Goal: Task Accomplishment & Management: Manage account settings

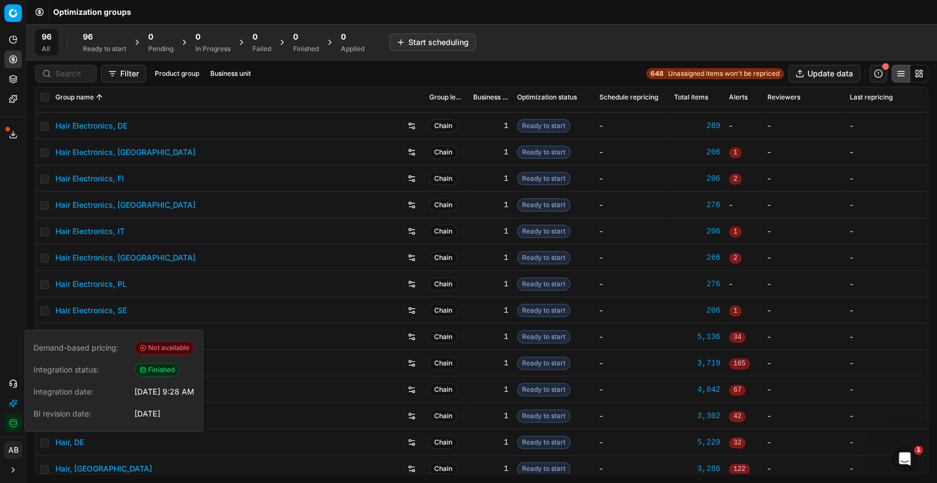
scroll to position [105, 0]
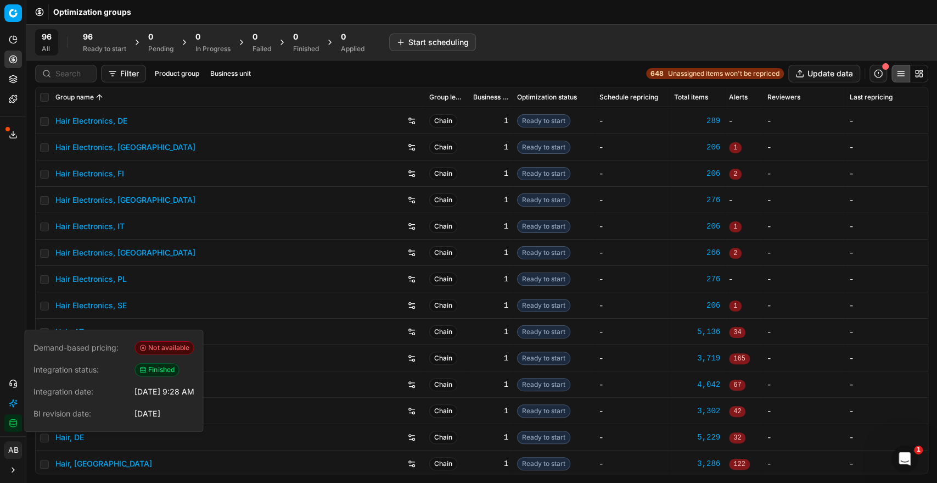
click at [4, 249] on div "Analytics Pricing Product portfolio Templates Export service 5 Contact support …" at bounding box center [13, 231] width 26 height 410
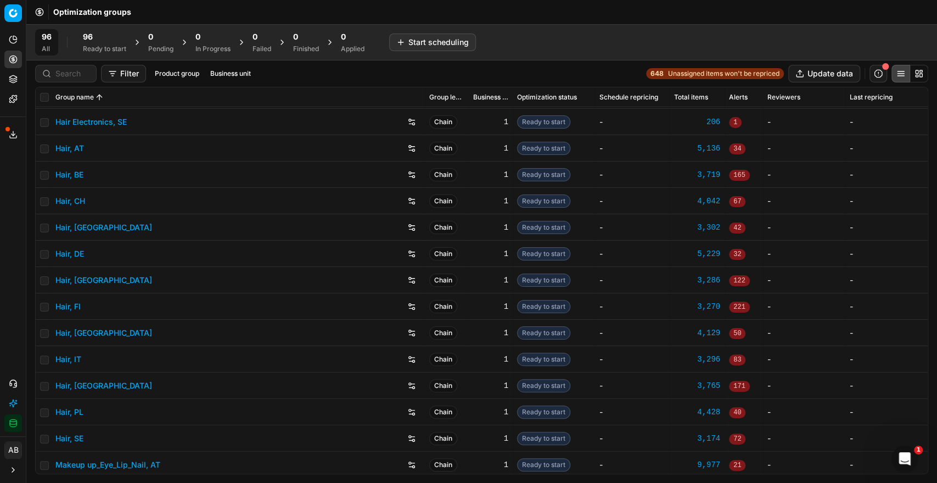
scroll to position [305, 0]
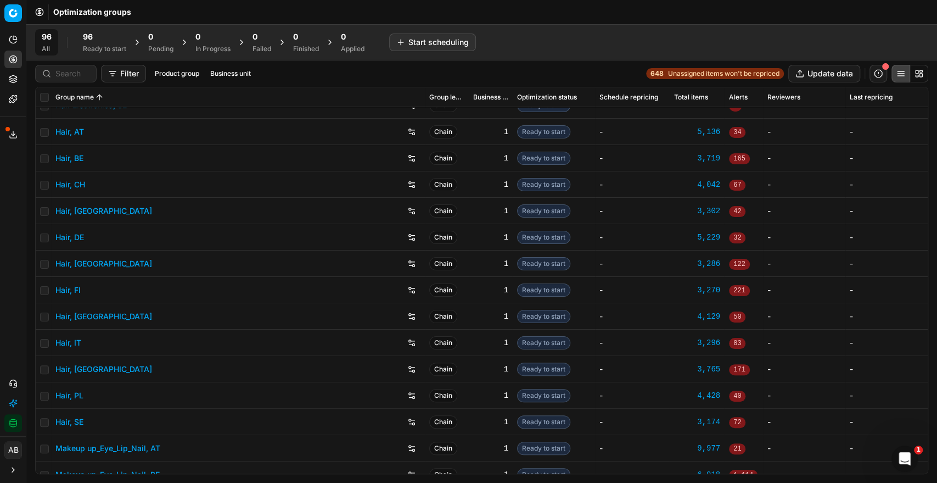
click at [71, 232] on link "Hair, DE" at bounding box center [69, 237] width 29 height 11
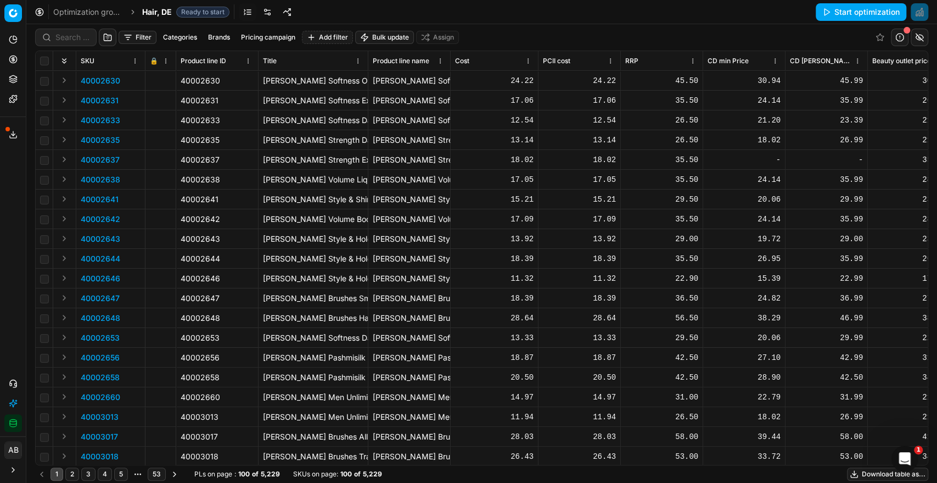
click at [265, 13] on link at bounding box center [268, 12] width 18 height 18
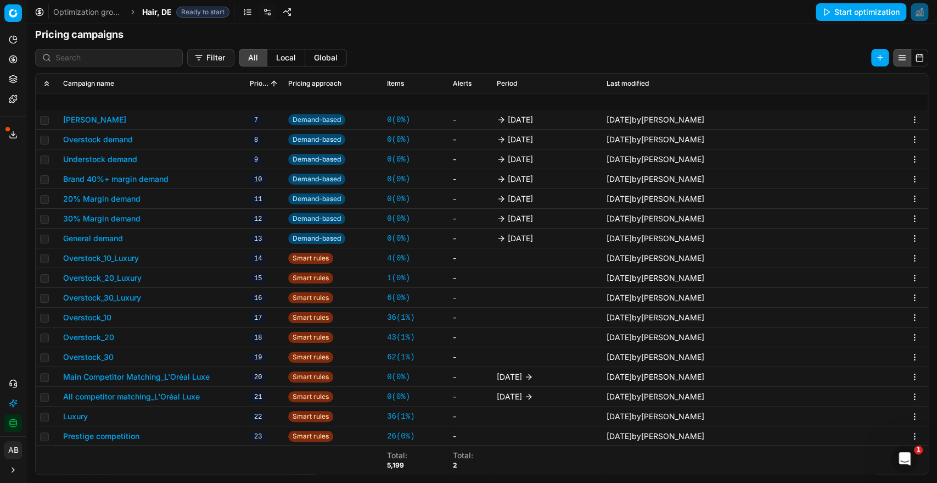
scroll to position [526, 0]
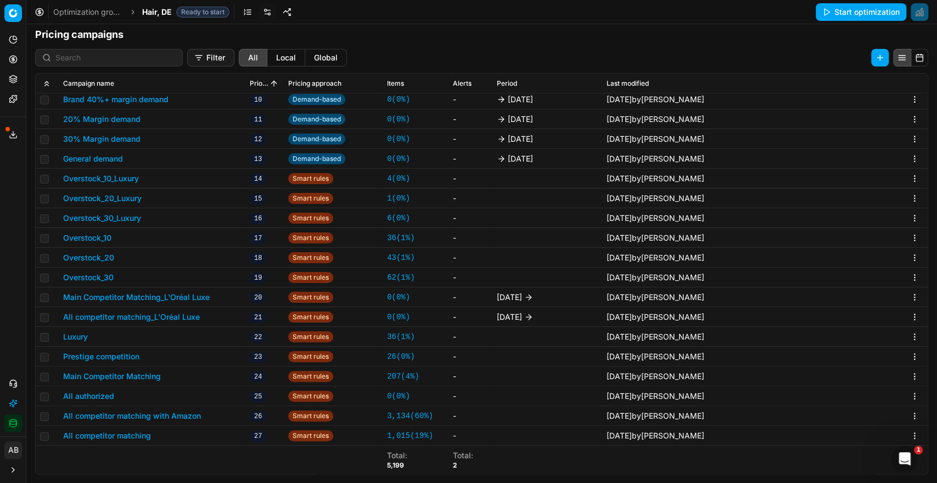
click at [128, 435] on button "All competitor matching" at bounding box center [107, 435] width 88 height 11
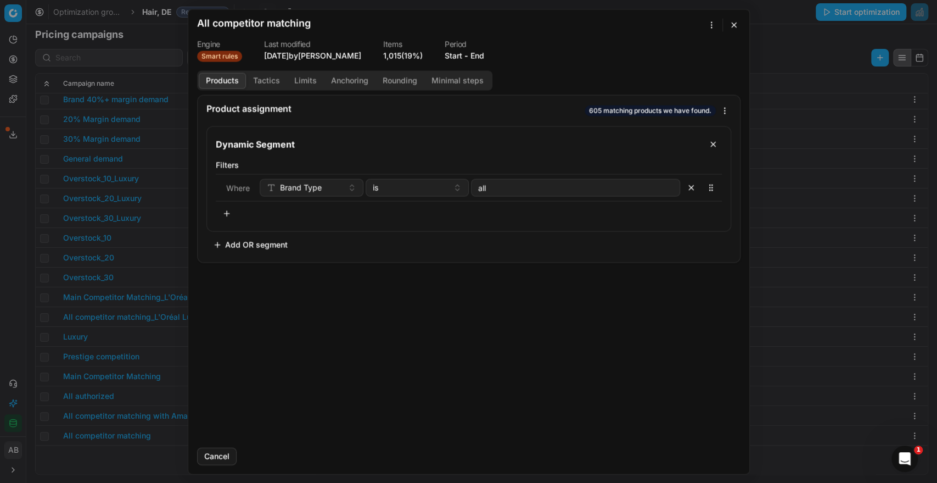
click at [275, 82] on button "Tactics" at bounding box center [266, 80] width 41 height 16
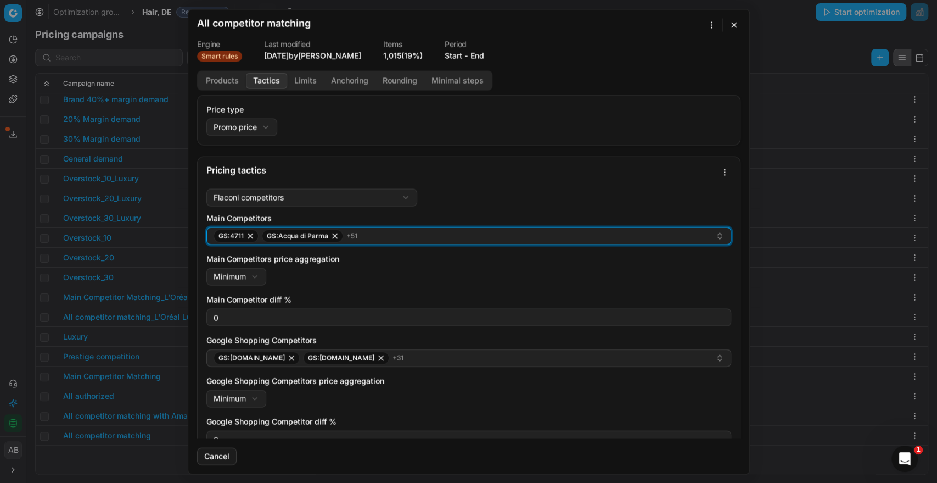
click at [396, 243] on button "GS:4711 GS:Acqua di Parma + 51" at bounding box center [468, 236] width 525 height 18
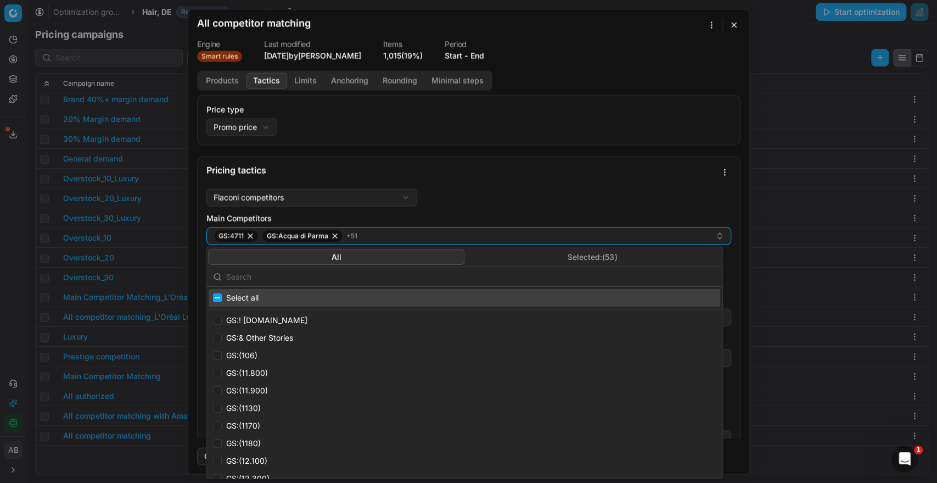
click at [335, 279] on input "text" at bounding box center [471, 276] width 490 height 22
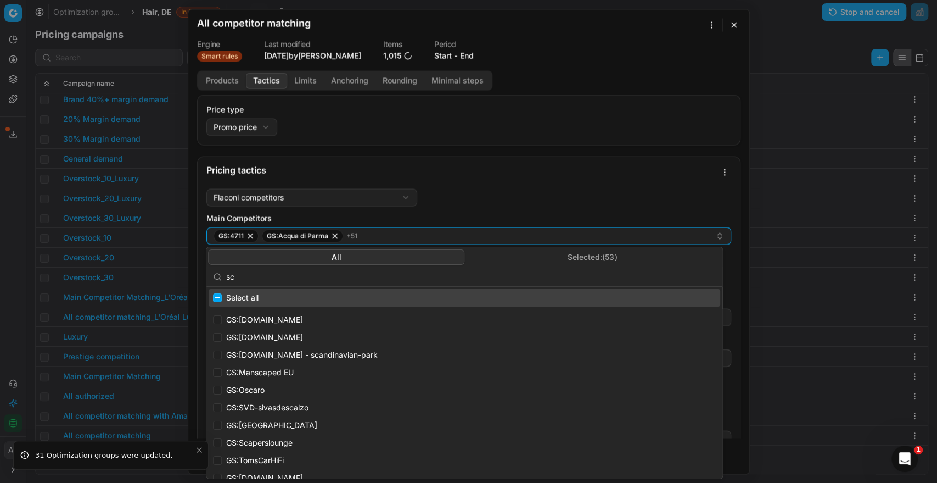
type input "s"
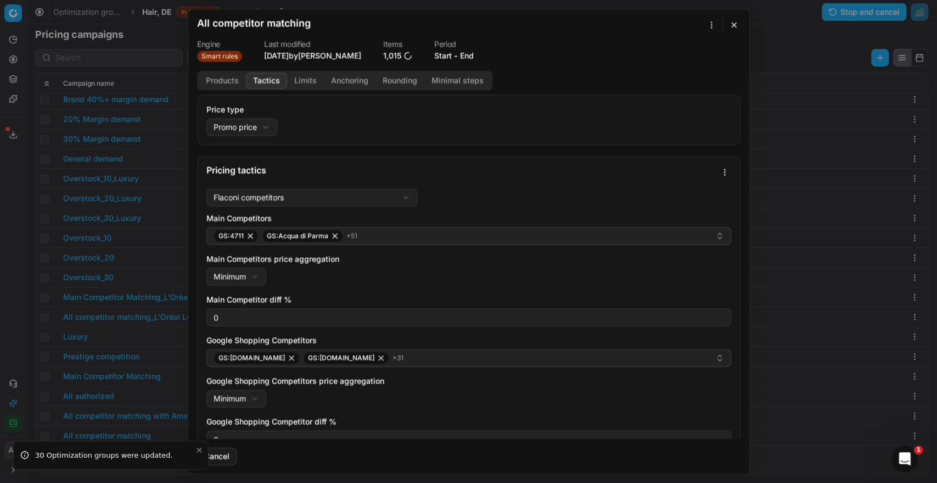
click at [736, 25] on button "button" at bounding box center [733, 24] width 13 height 13
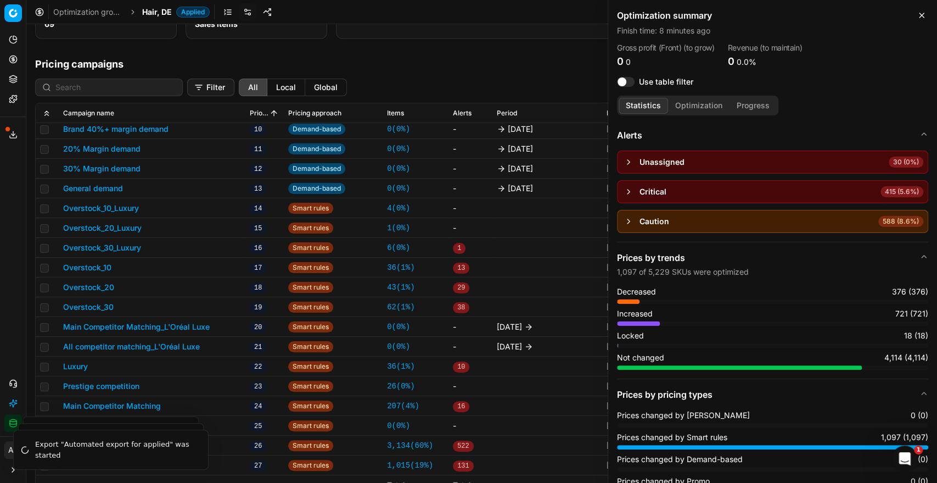
click at [180, 16] on span "Applied" at bounding box center [192, 12] width 33 height 11
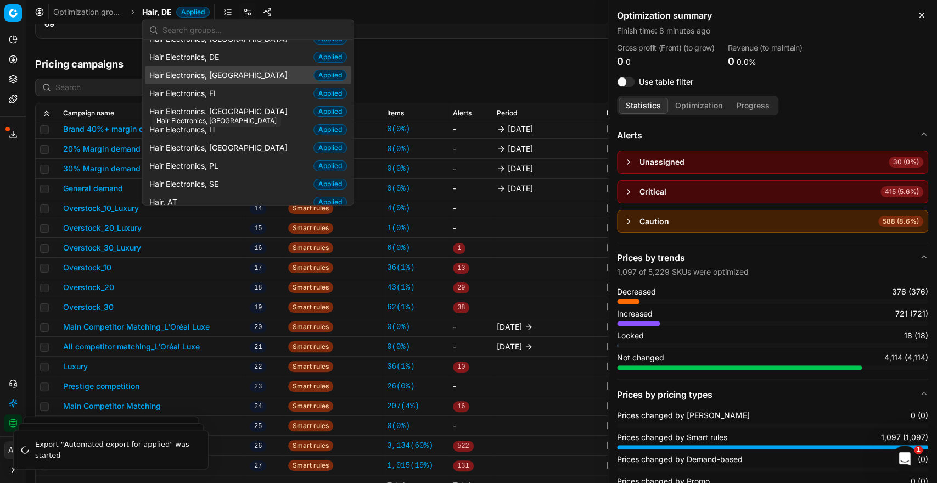
scroll to position [75, 0]
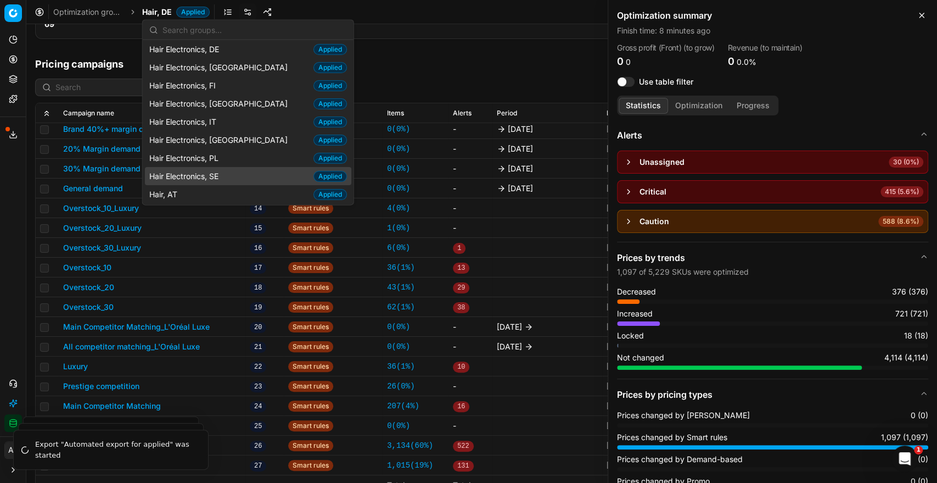
click at [188, 171] on span "Hair Electronics, SE" at bounding box center [186, 175] width 74 height 11
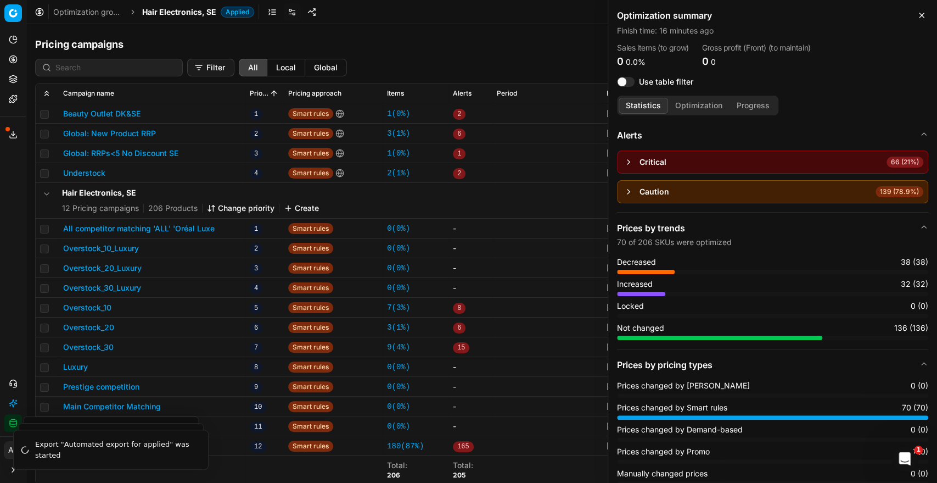
scroll to position [198, 0]
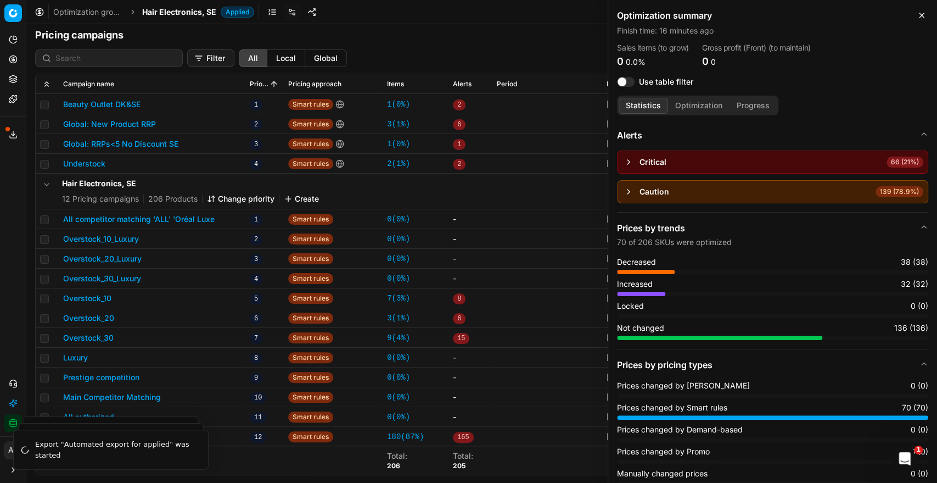
click at [919, 15] on icon "button" at bounding box center [921, 15] width 9 height 9
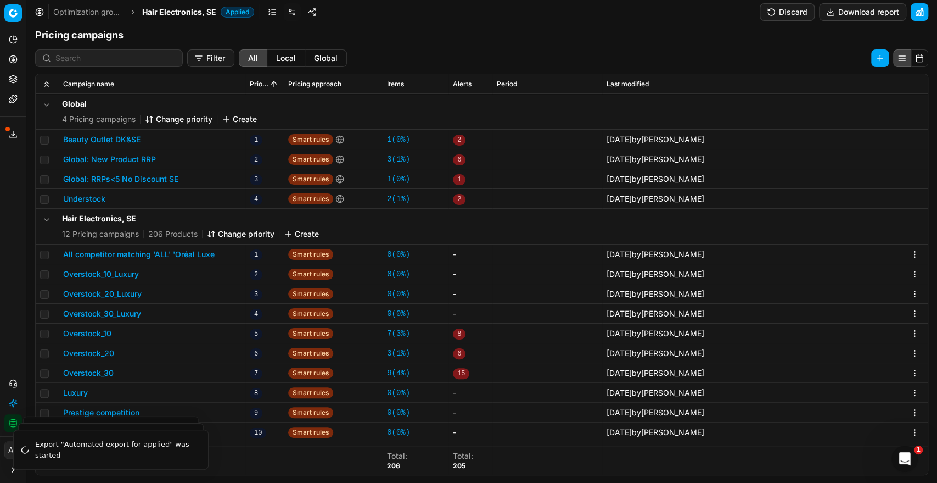
scroll to position [0, 0]
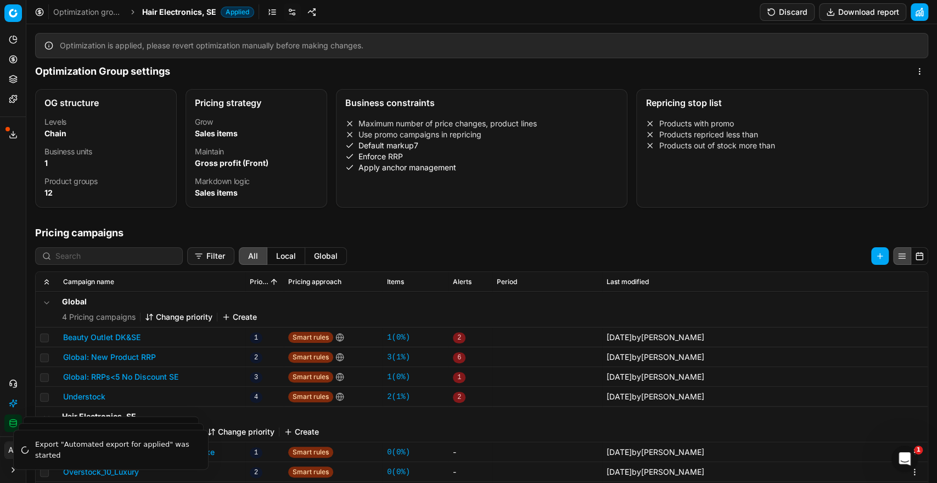
click at [287, 13] on link at bounding box center [292, 12] width 18 height 18
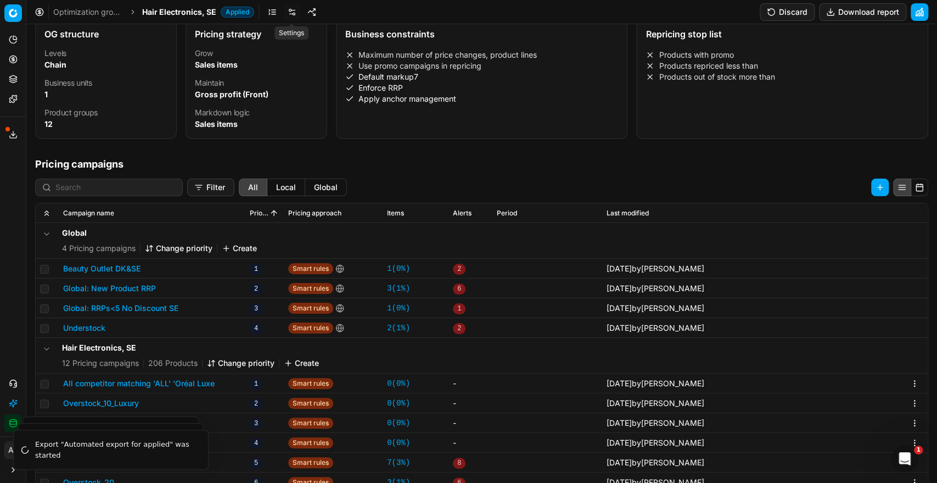
click at [290, 10] on link at bounding box center [292, 12] width 18 height 18
click at [172, 15] on span "Hair Electronics, SE" at bounding box center [179, 12] width 74 height 11
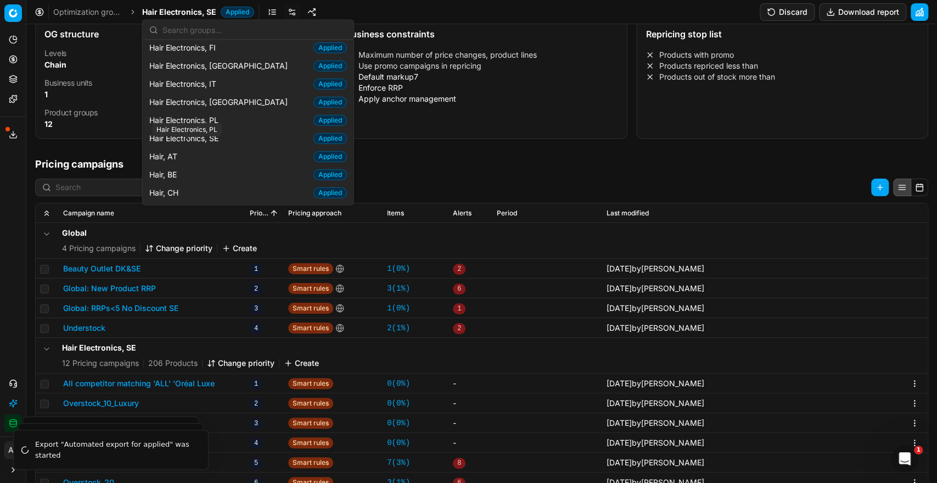
scroll to position [83, 0]
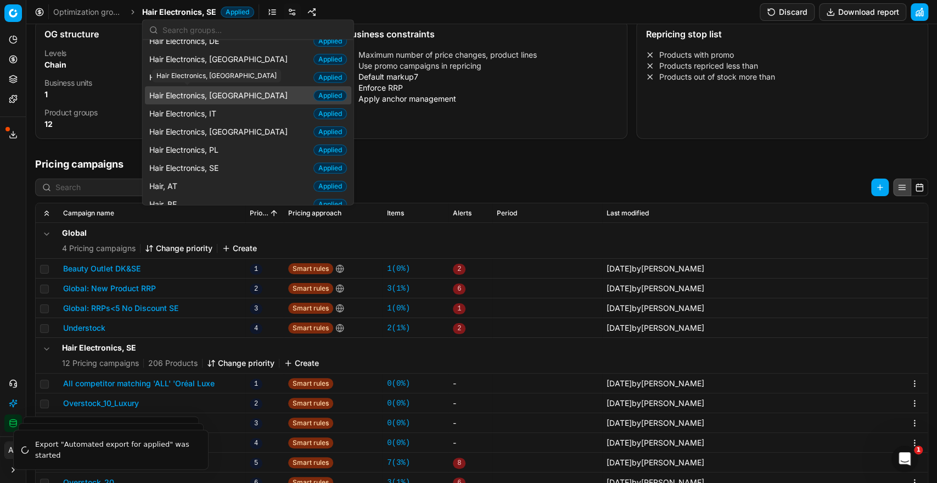
click at [203, 89] on span "Hair Electronics, [GEOGRAPHIC_DATA]" at bounding box center [220, 94] width 143 height 11
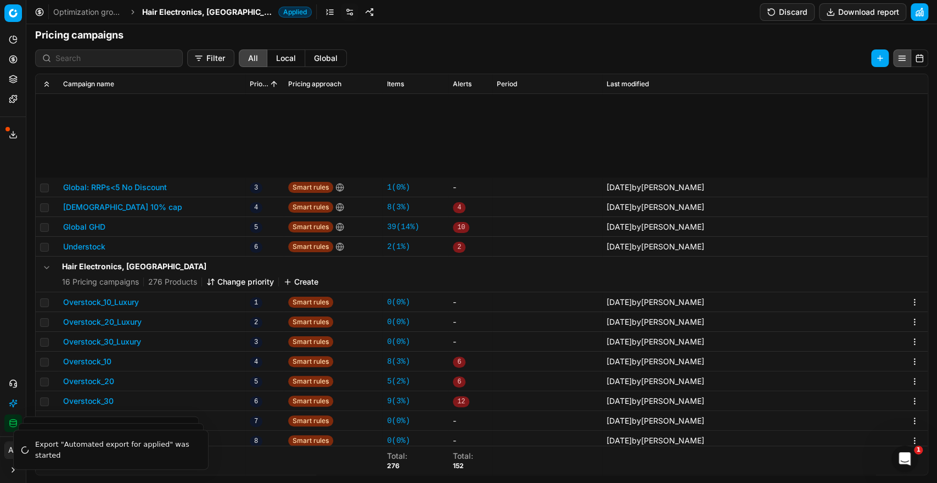
scroll to position [154, 0]
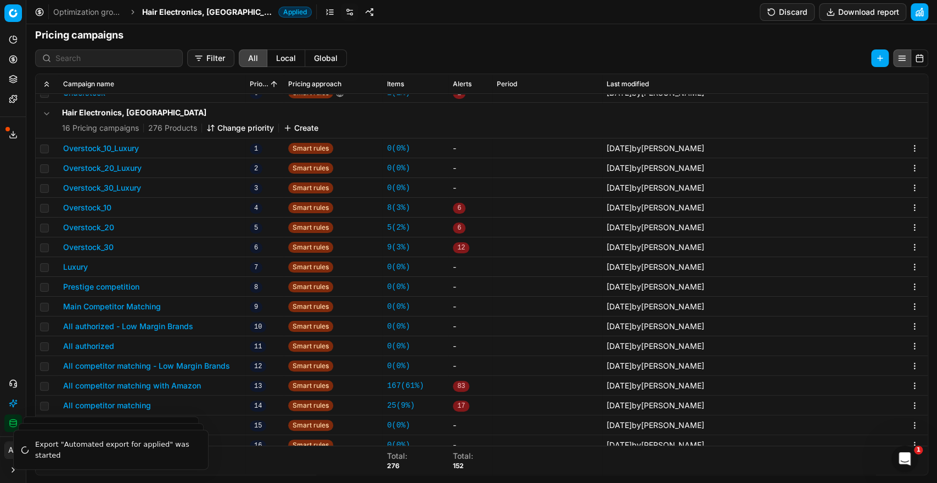
click at [111, 289] on button "Prestige competition" at bounding box center [101, 286] width 76 height 11
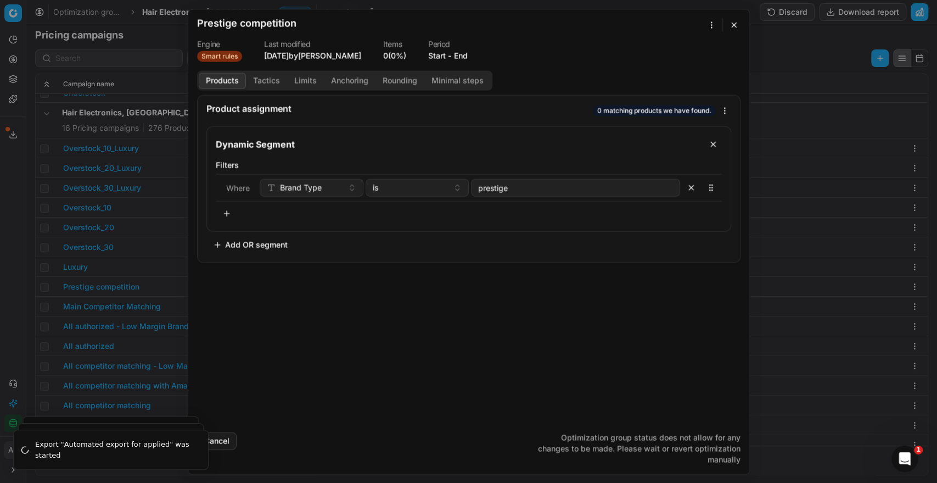
click at [266, 79] on button "Tactics" at bounding box center [266, 80] width 41 height 16
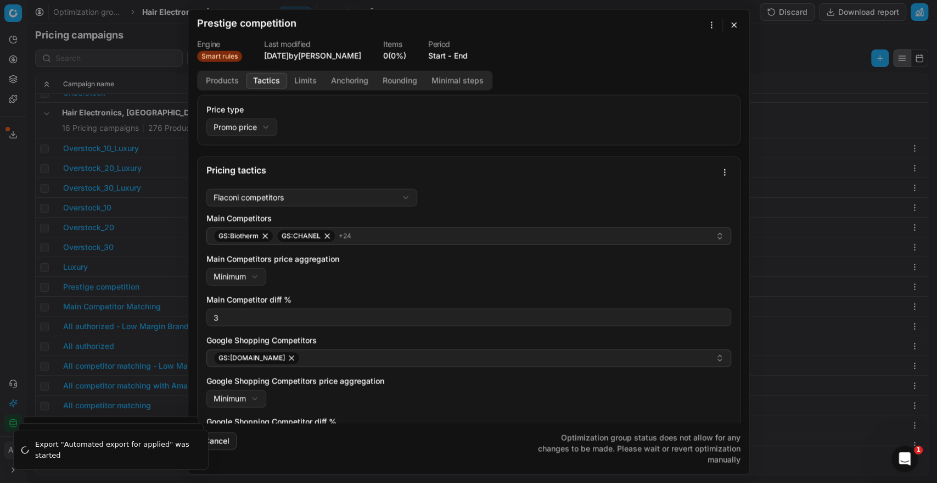
scroll to position [92, 0]
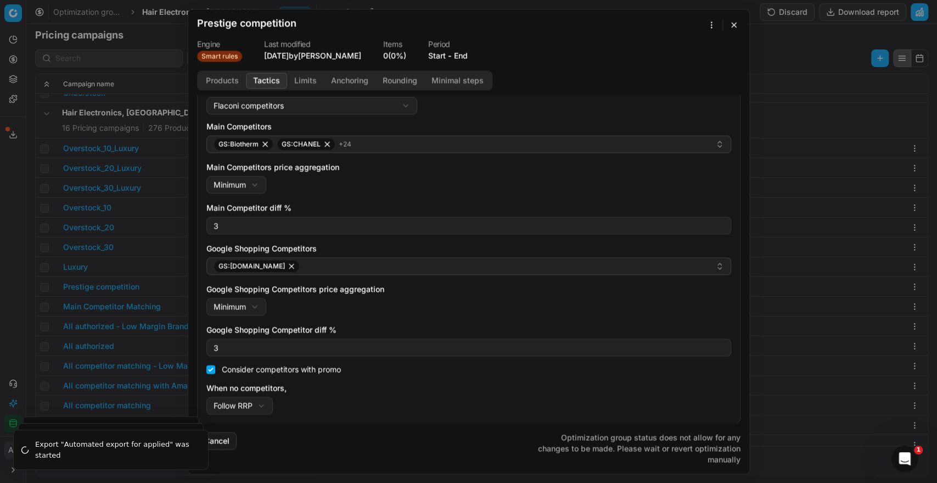
click at [737, 26] on button "button" at bounding box center [733, 24] width 13 height 13
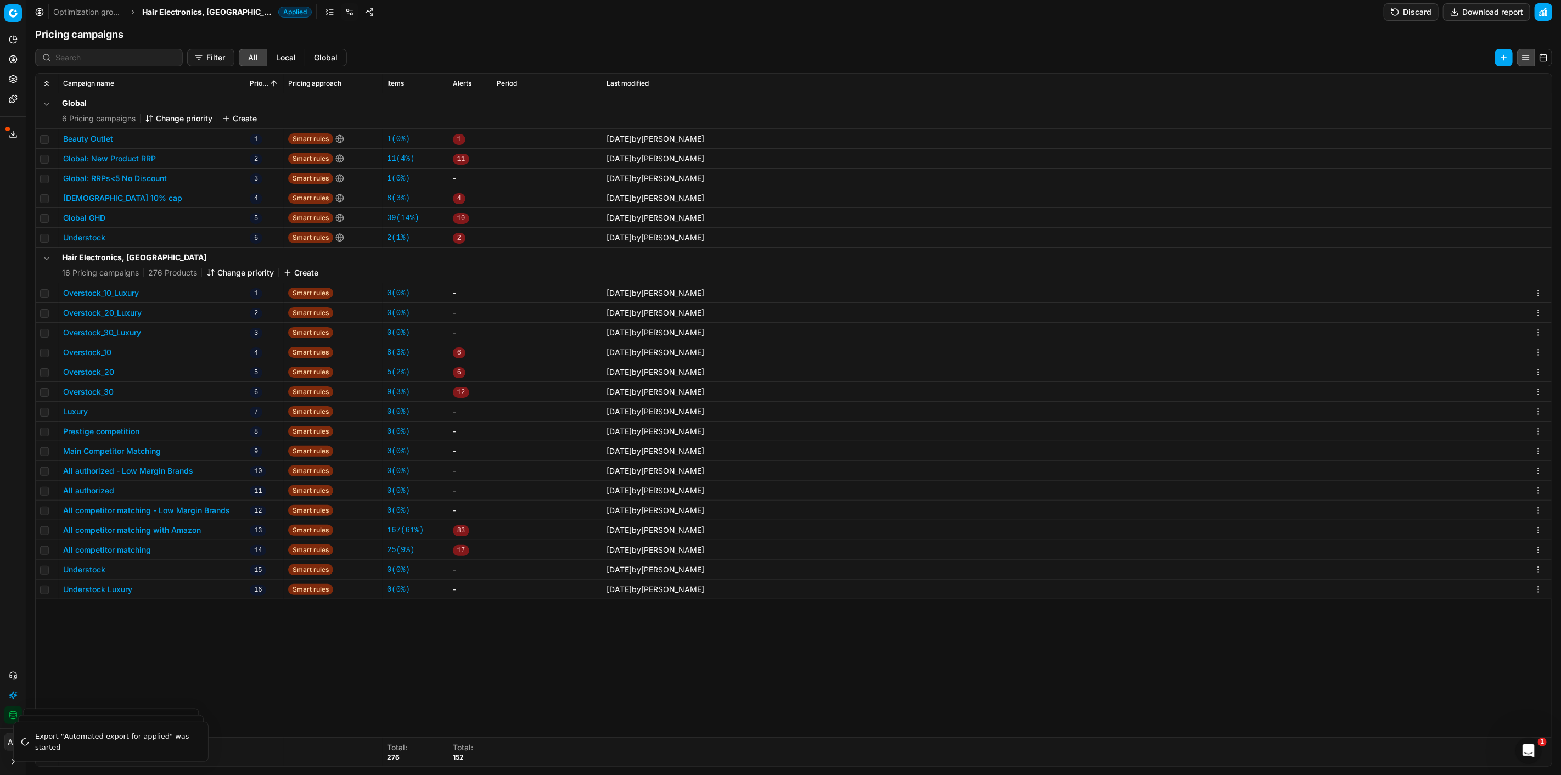
scroll to position [0, 0]
